Goal: Navigation & Orientation: Find specific page/section

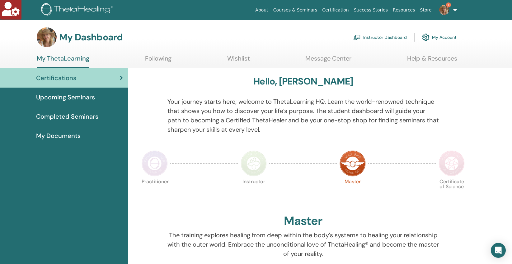
click at [381, 37] on link "Instructor Dashboard" at bounding box center [380, 37] width 54 height 14
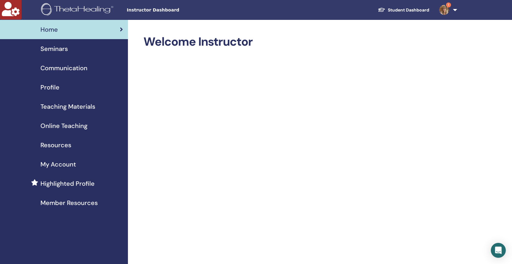
click at [51, 89] on span "Profile" at bounding box center [49, 87] width 19 height 9
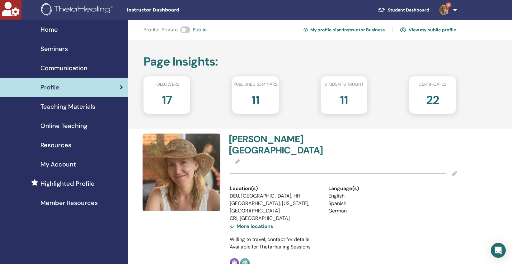
click at [436, 31] on link "View my public profile" at bounding box center [428, 30] width 56 height 10
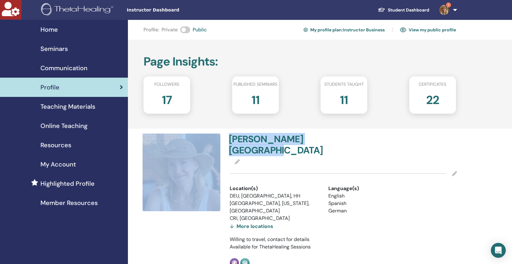
drag, startPoint x: 336, startPoint y: 139, endPoint x: 224, endPoint y: 136, distance: 111.8
click at [224, 136] on div "Lara Justine Glückstadt Location(s) DEU, Hamburg, HH USA, Hawaii, HI CRI, Costa…" at bounding box center [300, 201] width 322 height 134
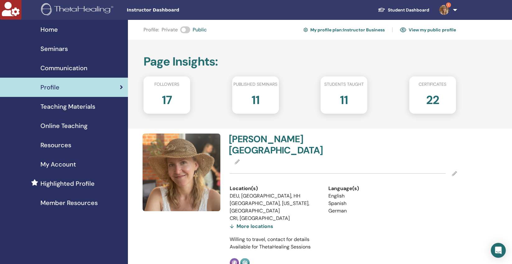
drag, startPoint x: 347, startPoint y: 148, endPoint x: 344, endPoint y: 140, distance: 8.3
click at [346, 159] on div at bounding box center [343, 162] width 227 height 7
copy h4 "Lara Justine Glückstadt"
drag, startPoint x: 338, startPoint y: 137, endPoint x: 229, endPoint y: 136, distance: 109.2
click at [229, 136] on div "Lara Justine Glückstadt" at bounding box center [284, 146] width 118 height 25
